Goal: Task Accomplishment & Management: Use online tool/utility

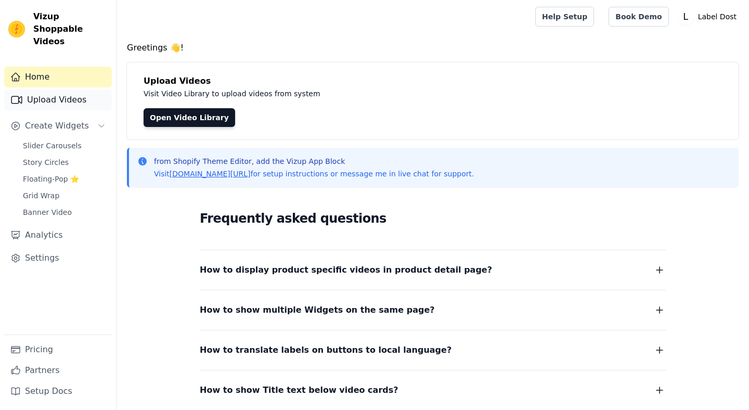
click at [74, 89] on link "Upload Videos" at bounding box center [58, 99] width 108 height 21
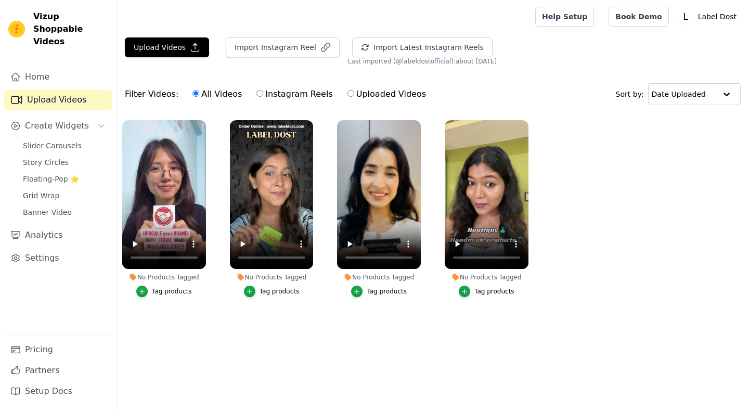
click at [294, 94] on label "Instagram Reels" at bounding box center [294, 94] width 77 height 14
click at [263, 94] on input "Instagram Reels" at bounding box center [259, 93] width 7 height 7
radio input "true"
click at [370, 93] on label "Uploaded Videos" at bounding box center [387, 94] width 80 height 14
click at [354, 93] on input "Uploaded Videos" at bounding box center [350, 93] width 7 height 7
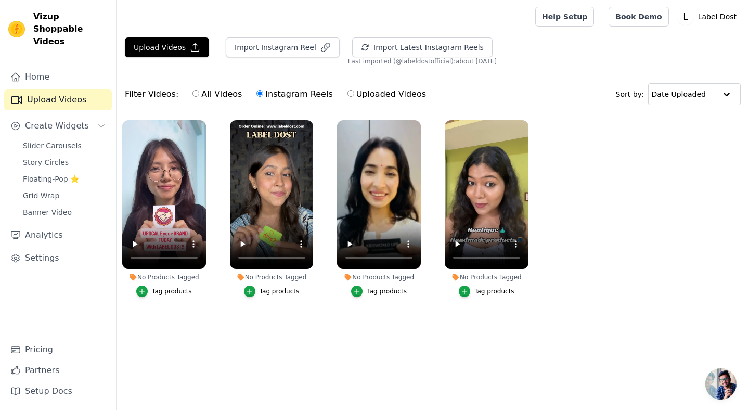
radio input "true"
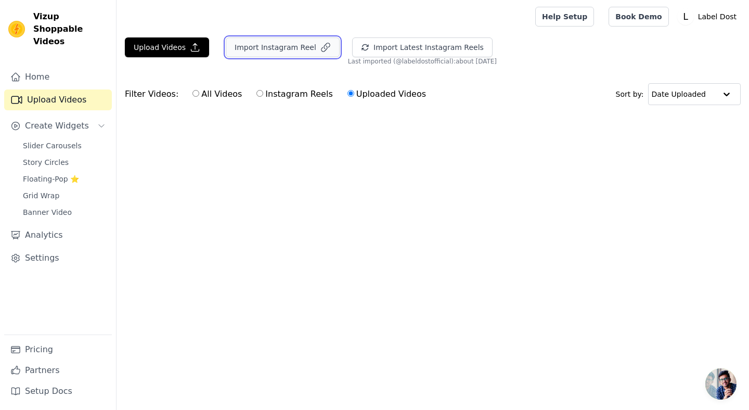
click at [289, 49] on button "Import Instagram Reel" at bounding box center [283, 47] width 114 height 20
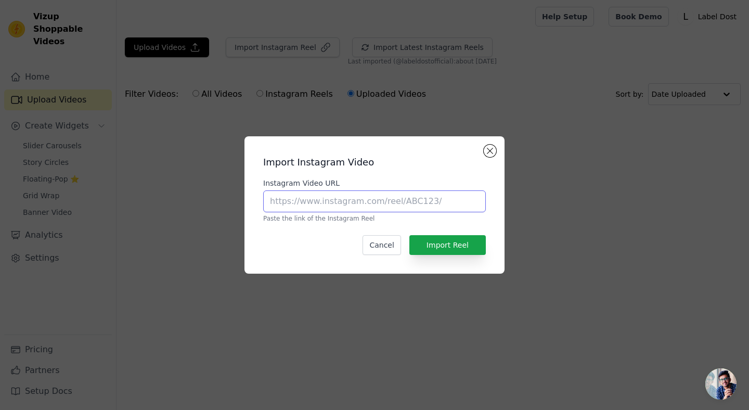
click at [328, 200] on input "Instagram Video URL" at bounding box center [374, 201] width 223 height 22
paste input "https://www.instagram.com/p/DO0pyRfib9A/"
type input "https://www.instagram.com/p/DO0pyRfib9A/"
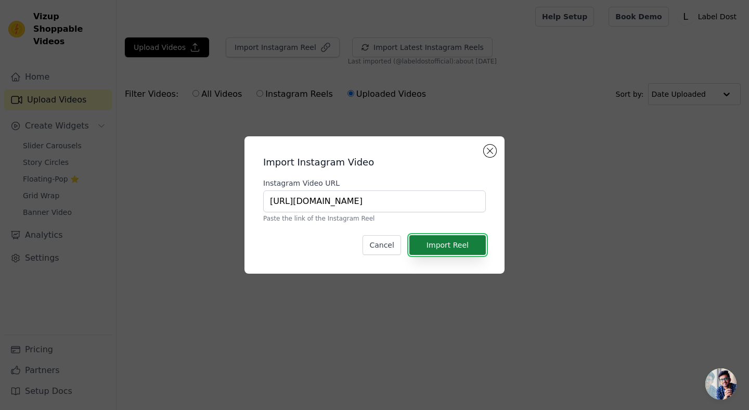
click at [458, 248] on button "Import Reel" at bounding box center [447, 245] width 76 height 20
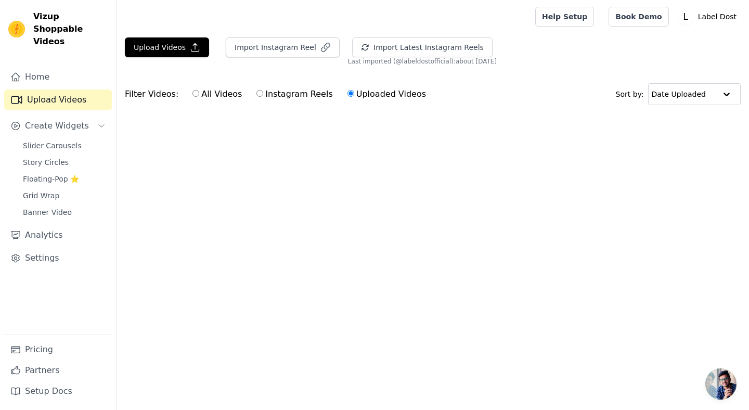
click at [275, 96] on label "Instagram Reels" at bounding box center [294, 94] width 77 height 14
click at [263, 96] on input "Instagram Reels" at bounding box center [259, 93] width 7 height 7
radio input "true"
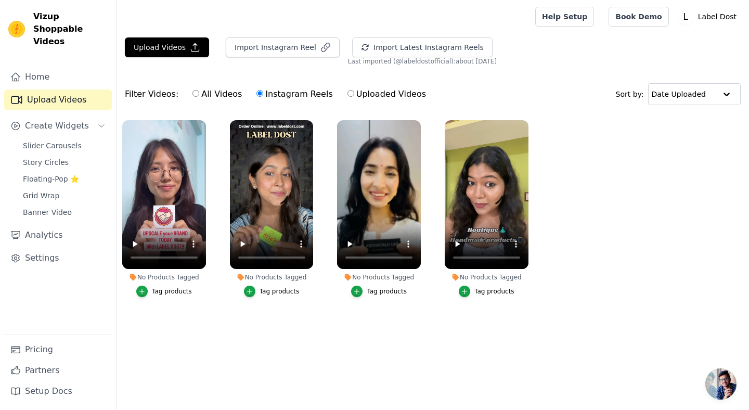
click at [368, 94] on label "Uploaded Videos" at bounding box center [387, 94] width 80 height 14
click at [354, 94] on input "Uploaded Videos" at bounding box center [350, 93] width 7 height 7
radio input "true"
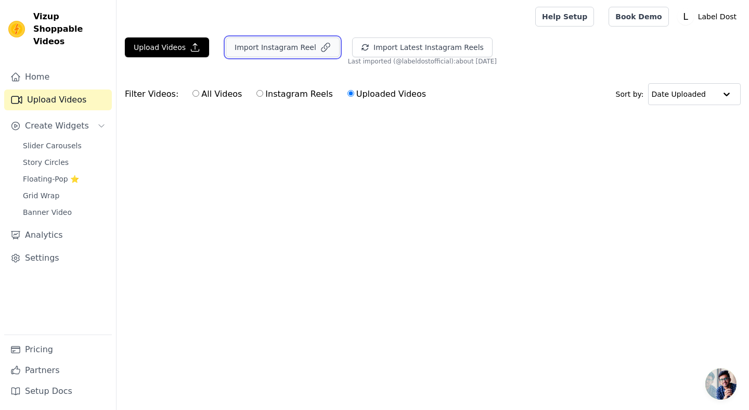
click at [292, 46] on button "Import Instagram Reel" at bounding box center [283, 47] width 114 height 20
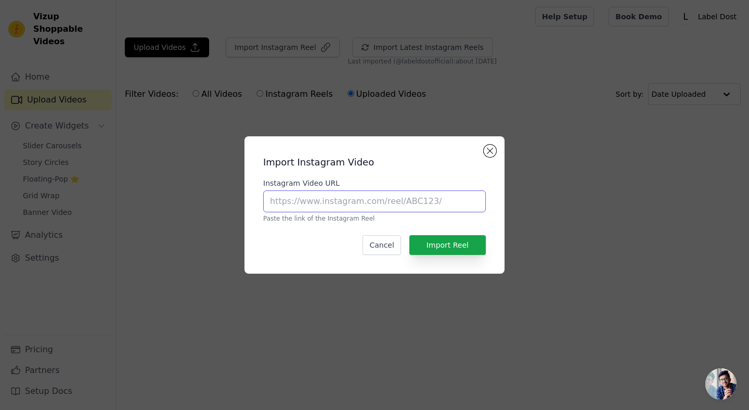
click at [388, 201] on input "Instagram Video URL" at bounding box center [374, 201] width 223 height 22
paste input "https://www.instagram.com/p/DO0pyRfib9A/"
type input "https://www.instagram.com/p/DO0pyRfib9A/"
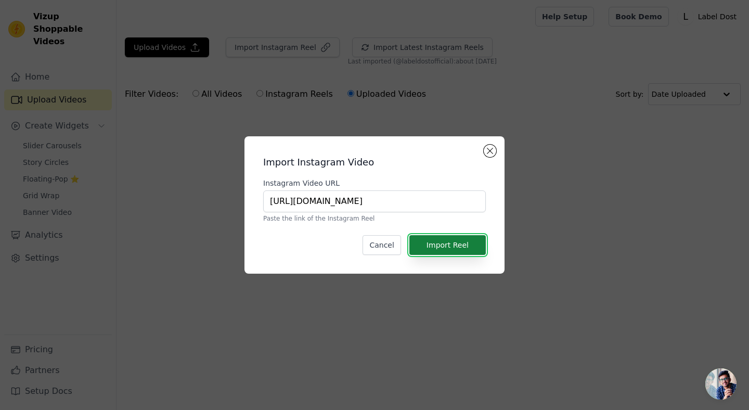
click at [456, 243] on button "Import Reel" at bounding box center [447, 245] width 76 height 20
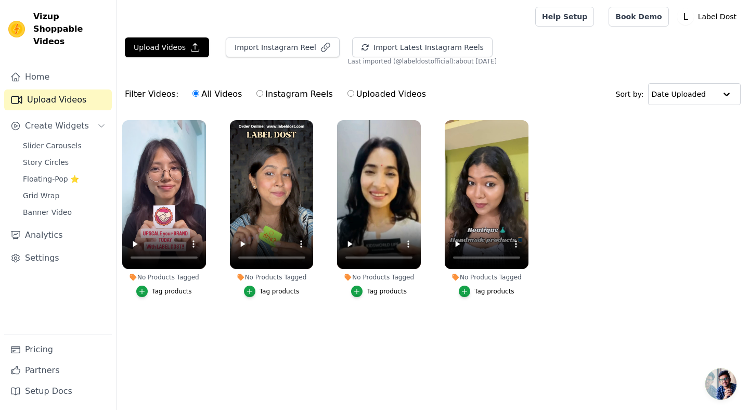
click at [282, 95] on label "Instagram Reels" at bounding box center [294, 94] width 77 height 14
click at [263, 95] on input "Instagram Reels" at bounding box center [259, 93] width 7 height 7
radio input "true"
click at [274, 45] on button "Import Instagram Reel" at bounding box center [283, 47] width 114 height 20
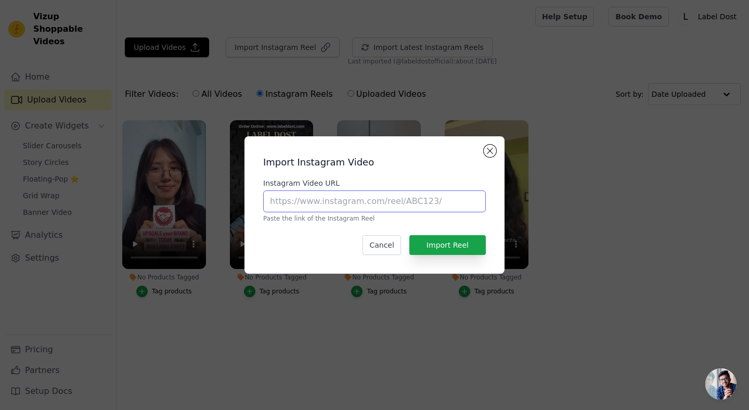
click at [326, 205] on input "Instagram Video URL" at bounding box center [374, 201] width 223 height 22
paste input "https://www.instagram.com/p/DO0pyRfib9A/"
type input "https://www.instagram.com/p/DO0pyRfib9A/"
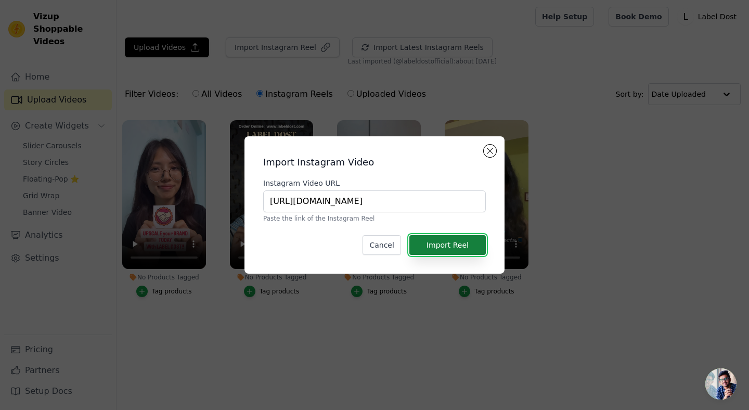
click at [456, 251] on button "Import Reel" at bounding box center [447, 245] width 76 height 20
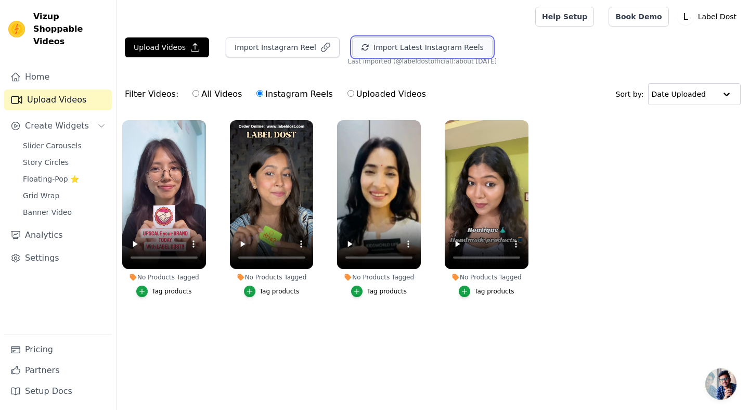
click at [449, 45] on button "Import Latest Instagram Reels" at bounding box center [422, 47] width 140 height 20
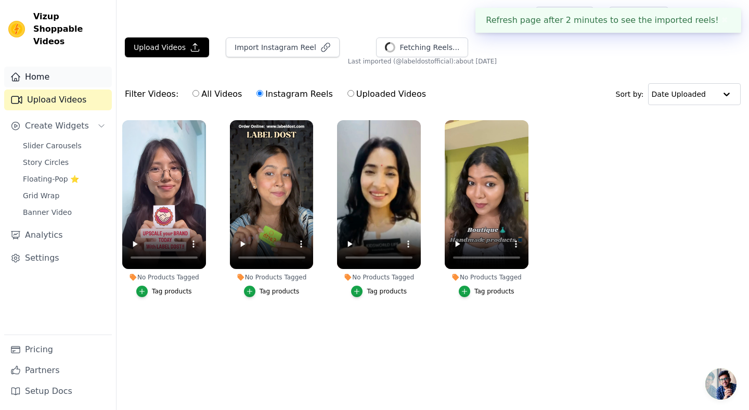
click at [69, 67] on link "Home" at bounding box center [58, 77] width 108 height 21
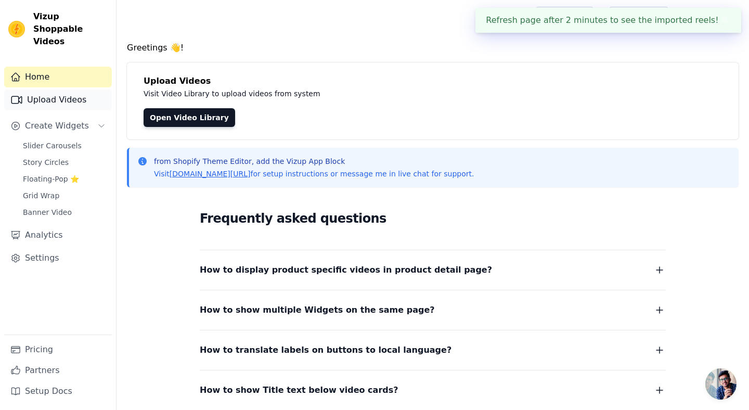
click at [72, 92] on link "Upload Videos" at bounding box center [58, 99] width 108 height 21
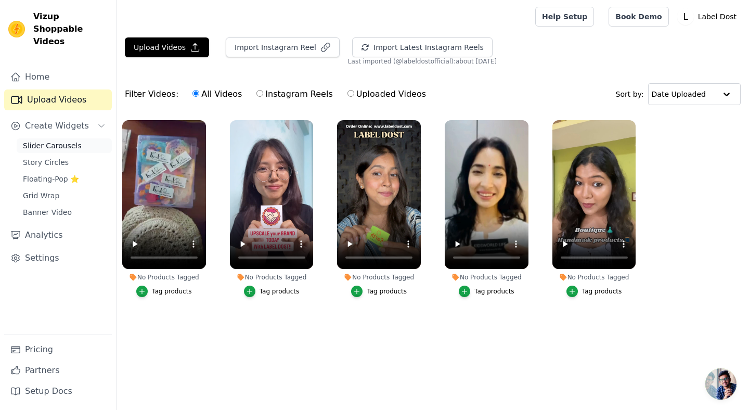
click at [75, 140] on span "Slider Carousels" at bounding box center [52, 145] width 59 height 10
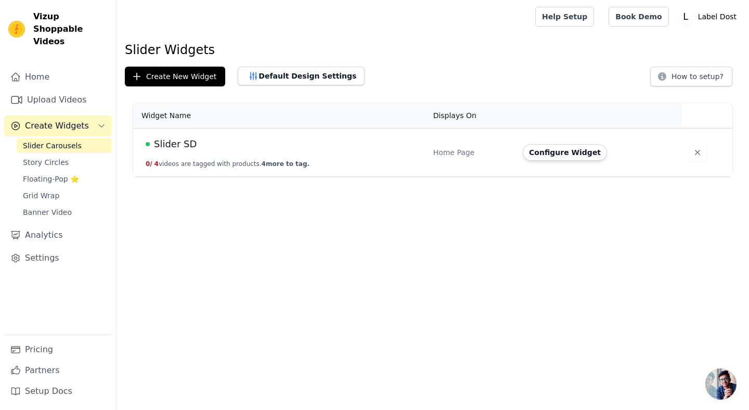
click at [184, 145] on span "Slider SD" at bounding box center [175, 144] width 43 height 15
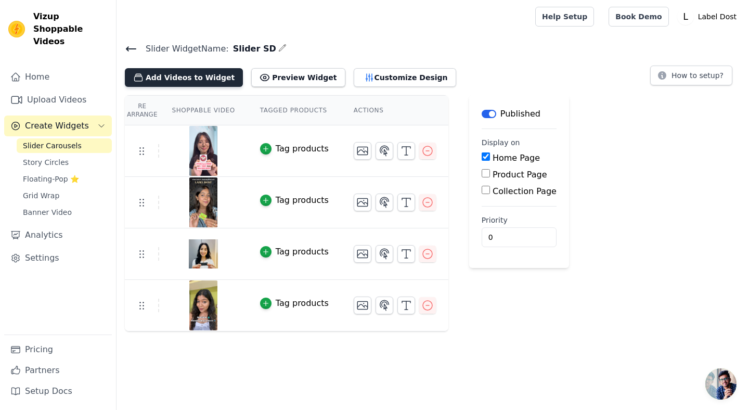
click at [192, 77] on button "Add Videos to Widget" at bounding box center [184, 77] width 118 height 19
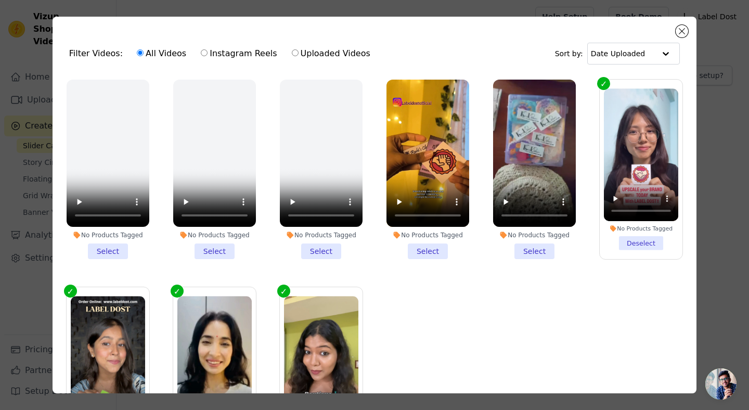
click at [540, 254] on li "No Products Tagged Select" at bounding box center [534, 169] width 83 height 179
click at [0, 0] on input "No Products Tagged Select" at bounding box center [0, 0] width 0 height 0
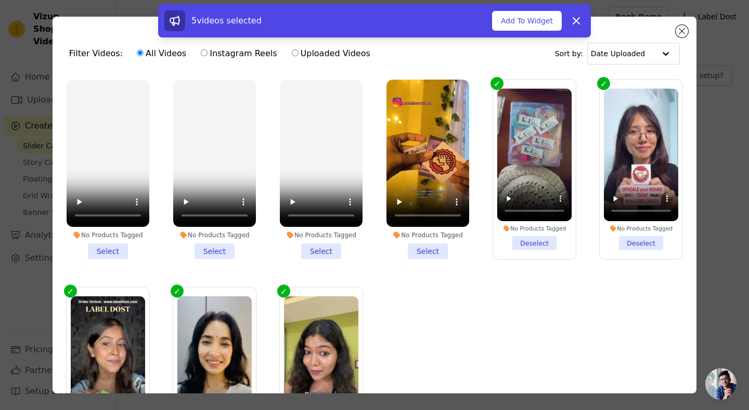
click at [437, 252] on li "No Products Tagged Select" at bounding box center [427, 169] width 83 height 179
click at [0, 0] on input "No Products Tagged Select" at bounding box center [0, 0] width 0 height 0
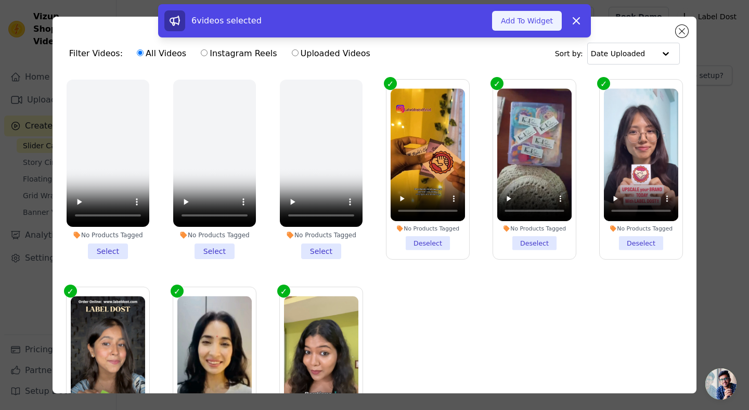
click at [536, 25] on button "Add To Widget" at bounding box center [527, 21] width 70 height 20
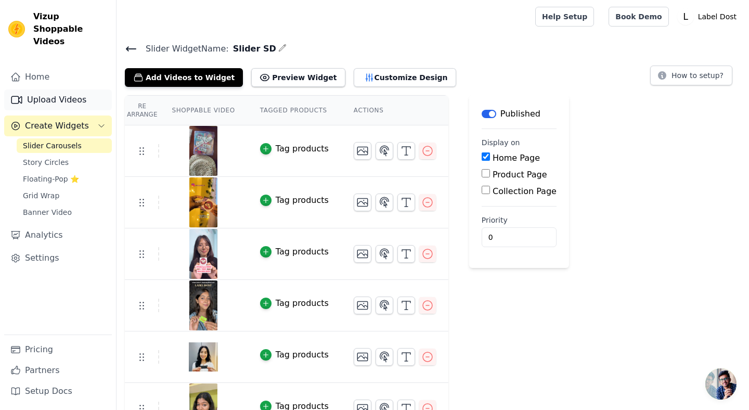
click at [67, 89] on link "Upload Videos" at bounding box center [58, 99] width 108 height 21
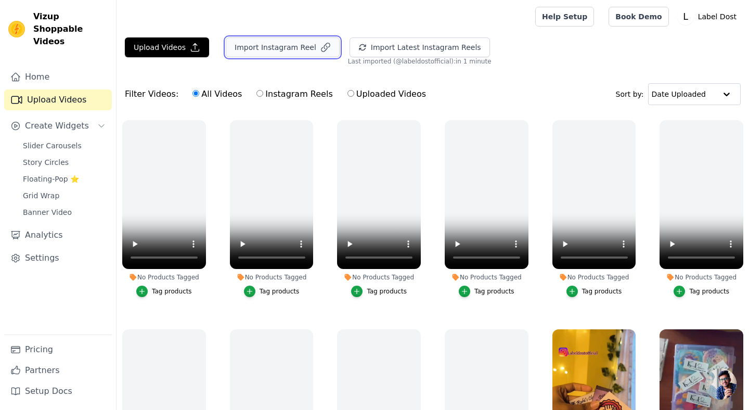
click at [303, 50] on button "Import Instagram Reel" at bounding box center [283, 47] width 114 height 20
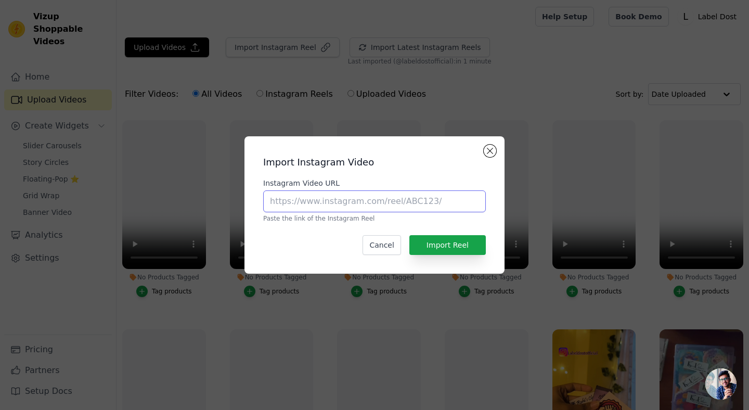
click at [318, 204] on input "Instagram Video URL" at bounding box center [374, 201] width 223 height 22
paste input "[URL][DOMAIN_NAME]"
type input "[URL][DOMAIN_NAME]"
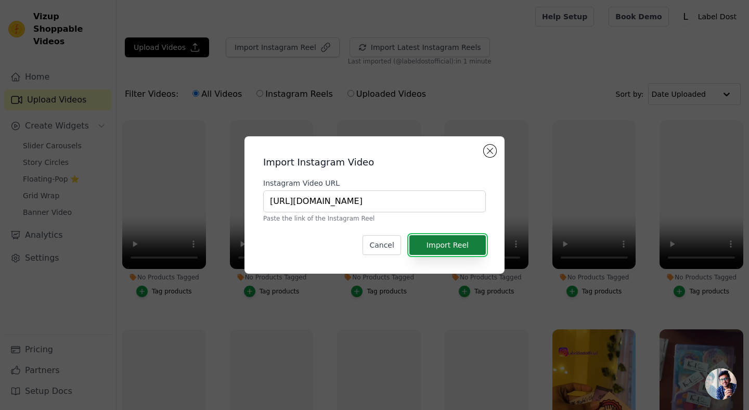
scroll to position [0, 0]
click at [453, 251] on button "Import Reel" at bounding box center [447, 245] width 76 height 20
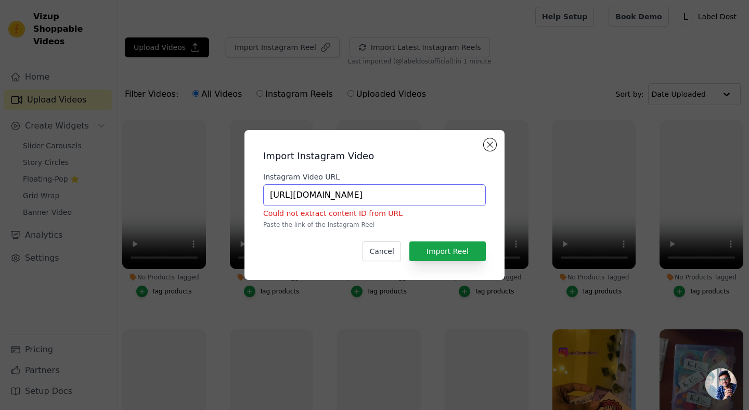
click at [388, 193] on input "[URL][DOMAIN_NAME]" at bounding box center [374, 195] width 223 height 22
click at [492, 147] on button "Close modal" at bounding box center [490, 144] width 12 height 12
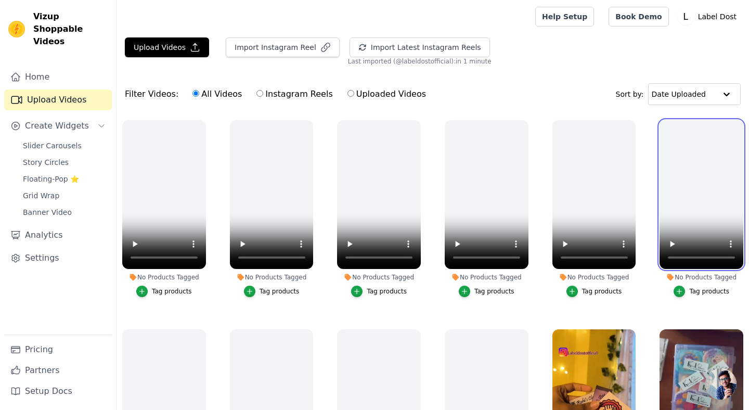
scroll to position [106, 0]
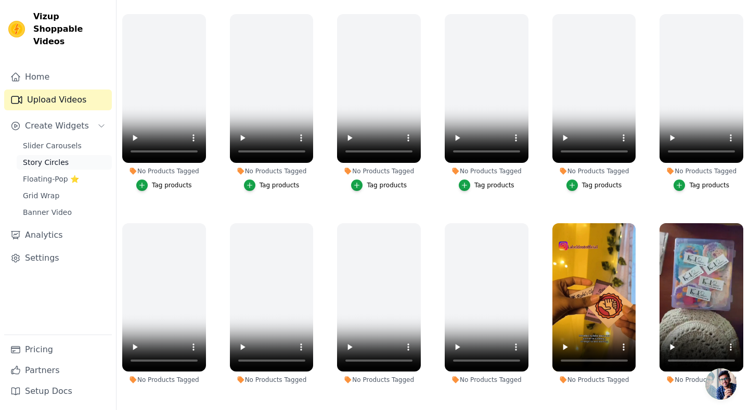
click at [53, 157] on span "Story Circles" at bounding box center [46, 162] width 46 height 10
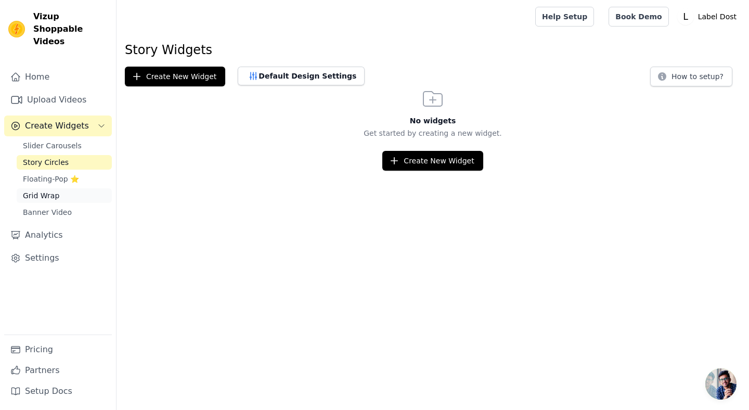
click at [61, 188] on link "Grid Wrap" at bounding box center [64, 195] width 95 height 15
click at [63, 207] on div "Home Upload Videos Create Widgets Slider Carousels Story Circles Floating-Pop ⭐…" at bounding box center [58, 201] width 108 height 268
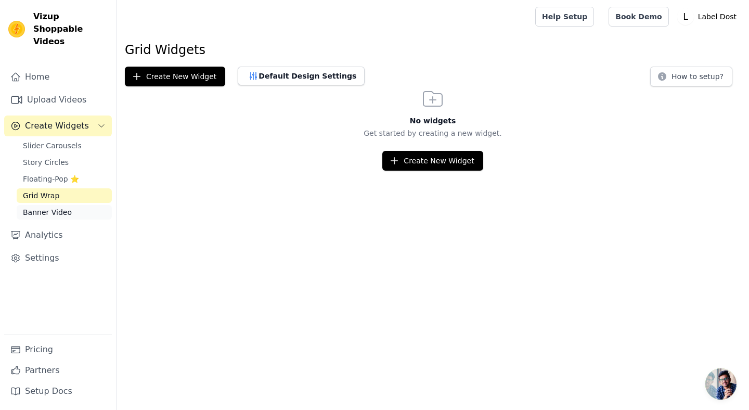
click at [67, 207] on span "Banner Video" at bounding box center [47, 212] width 49 height 10
